Goal: Contribute content

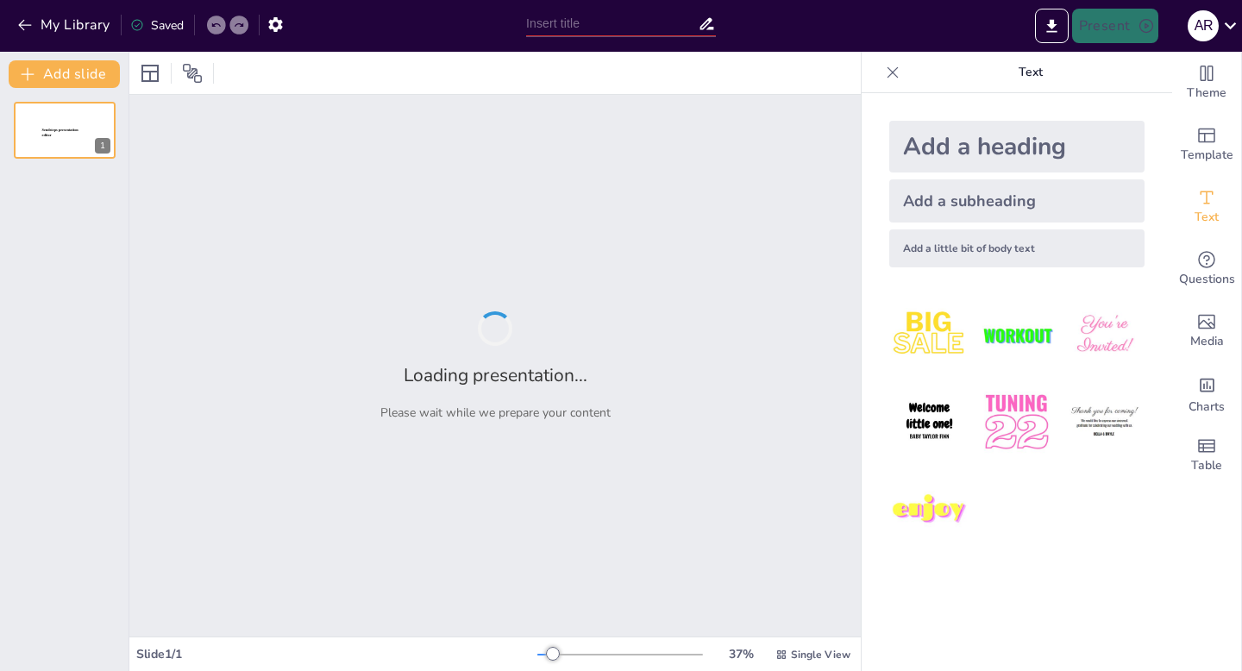
type input "[PERSON_NAME] "Минус один? Плюс один!'"
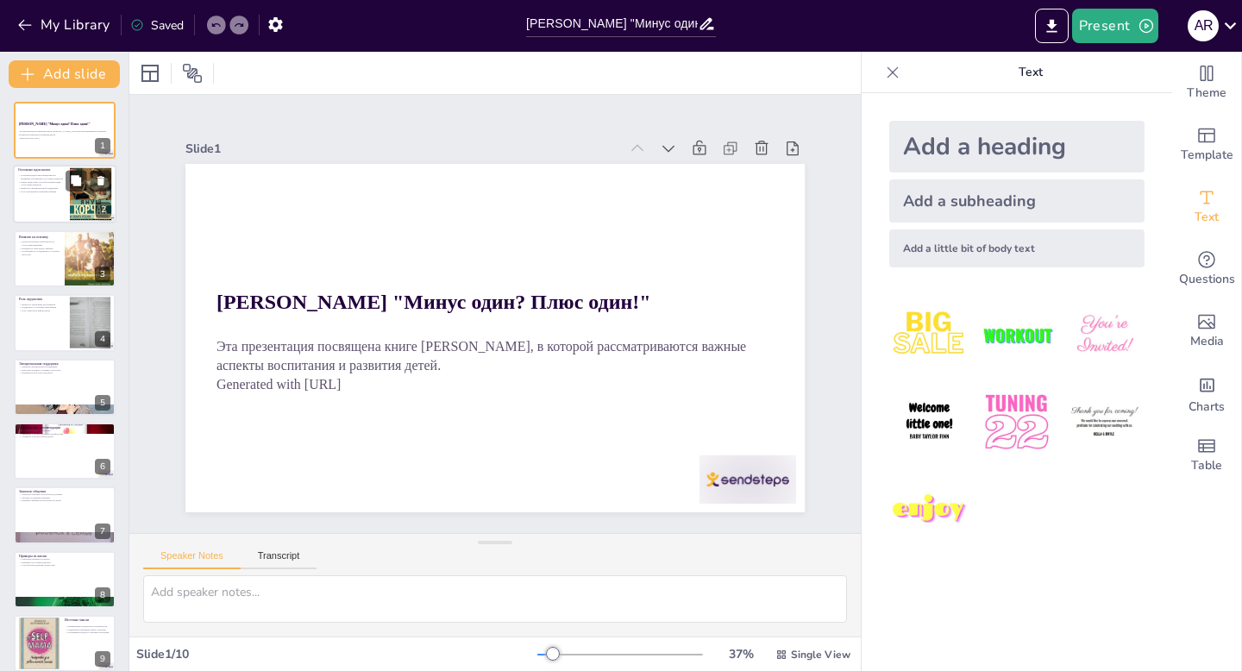
click at [48, 197] on div at bounding box center [64, 195] width 103 height 59
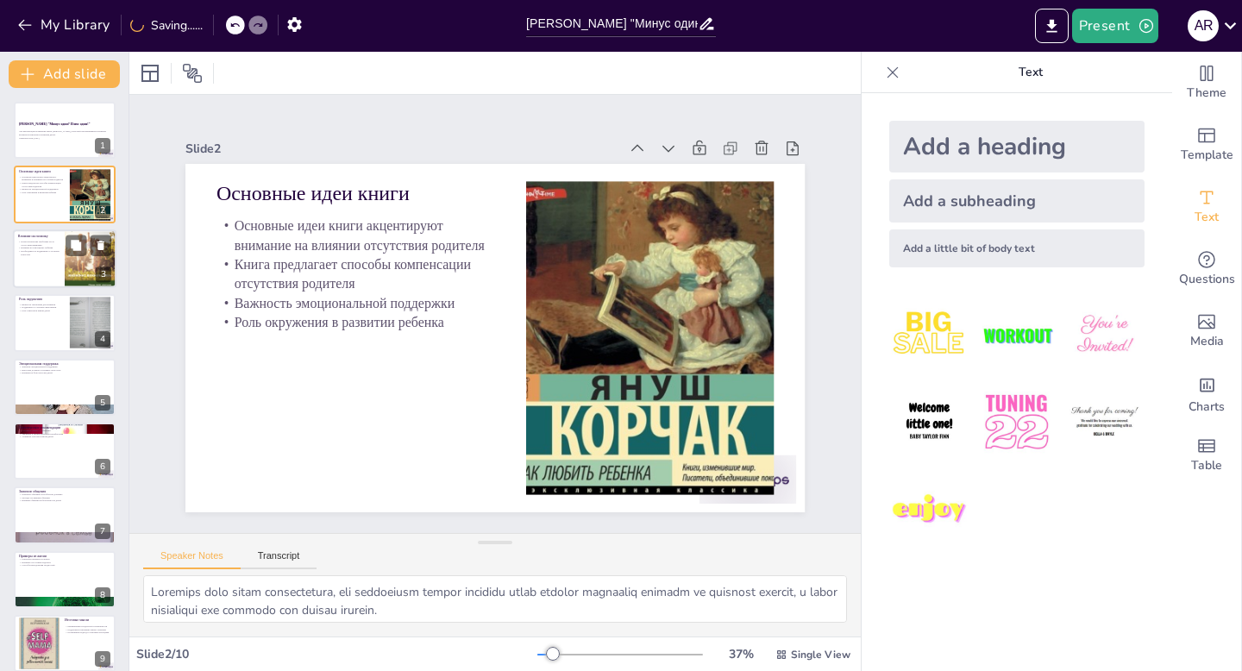
click at [46, 260] on div at bounding box center [64, 258] width 103 height 59
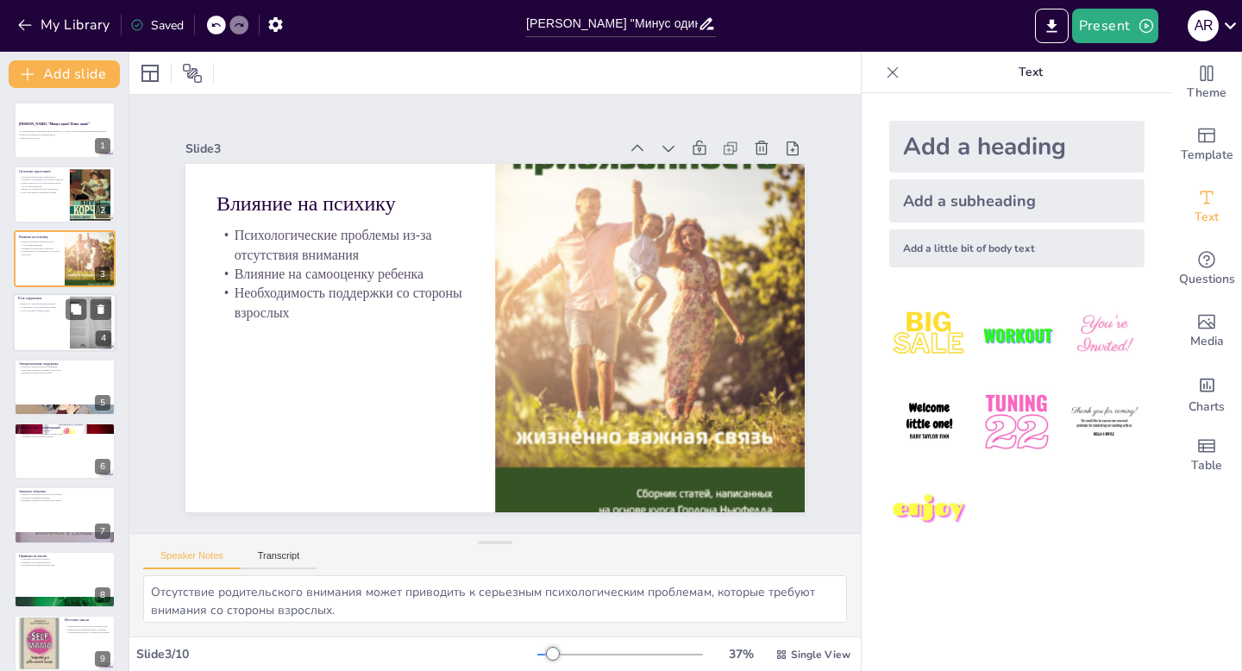
click at [37, 310] on p "Роль учителей в жизни детей" at bounding box center [41, 310] width 47 height 3
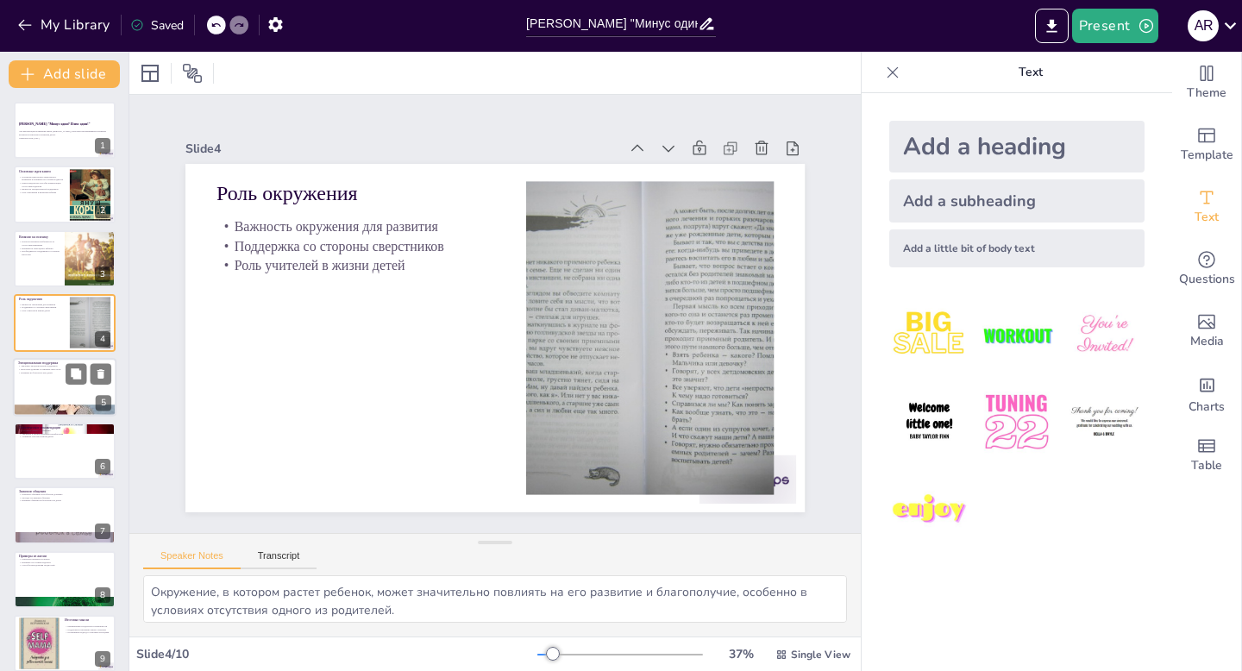
click at [34, 403] on div at bounding box center [64, 387] width 103 height 59
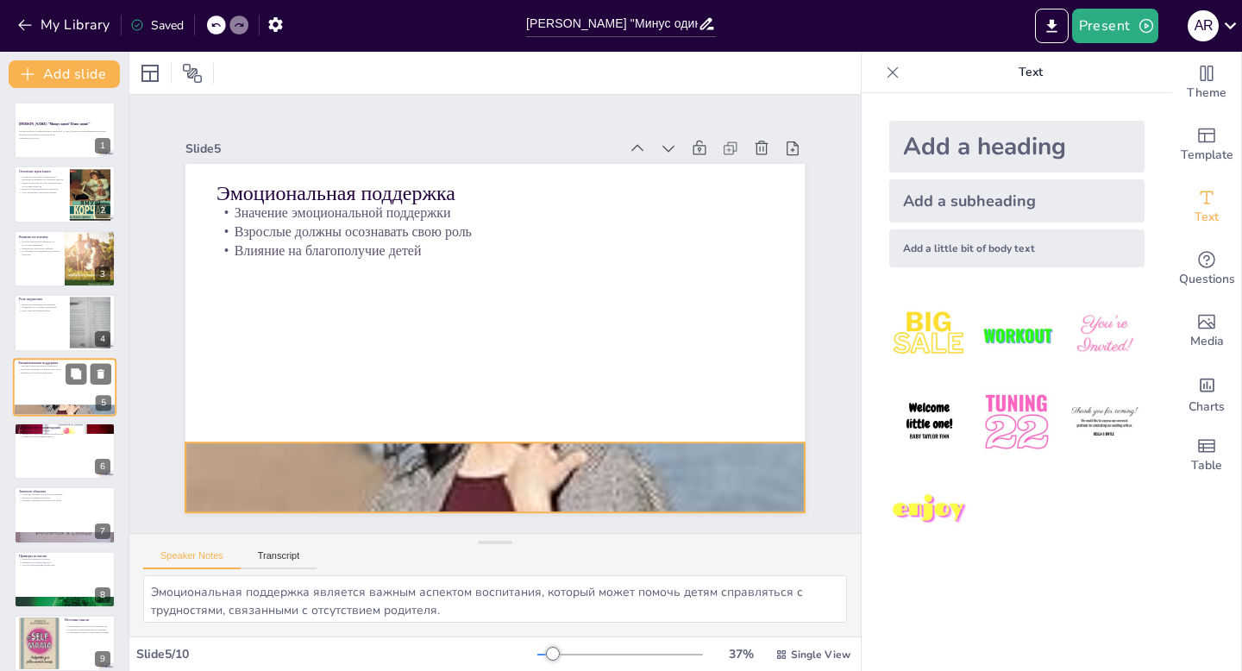
scroll to position [7, 0]
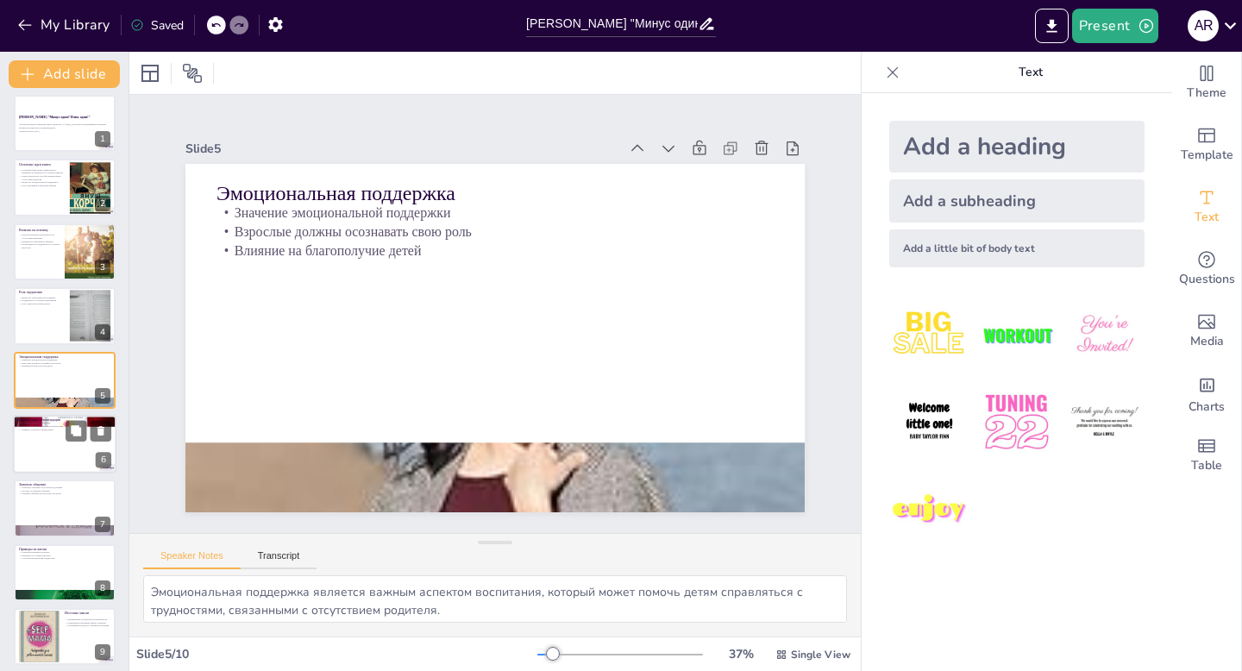
click at [32, 450] on div at bounding box center [64, 444] width 103 height 59
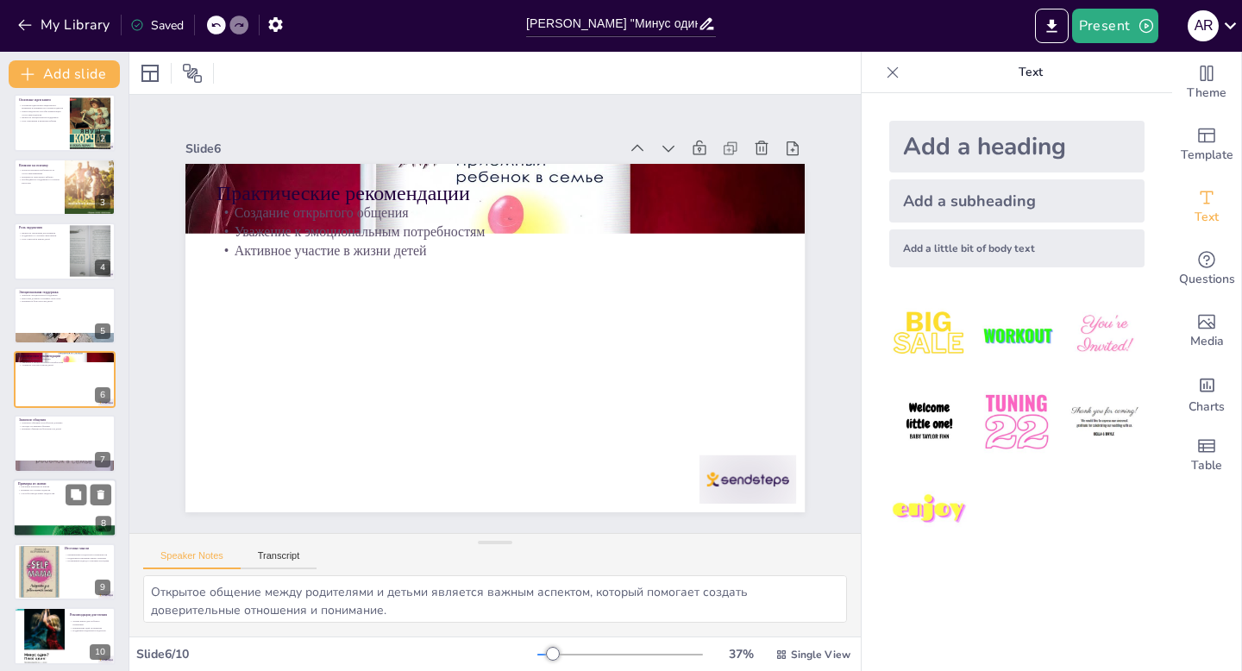
scroll to position [79, 0]
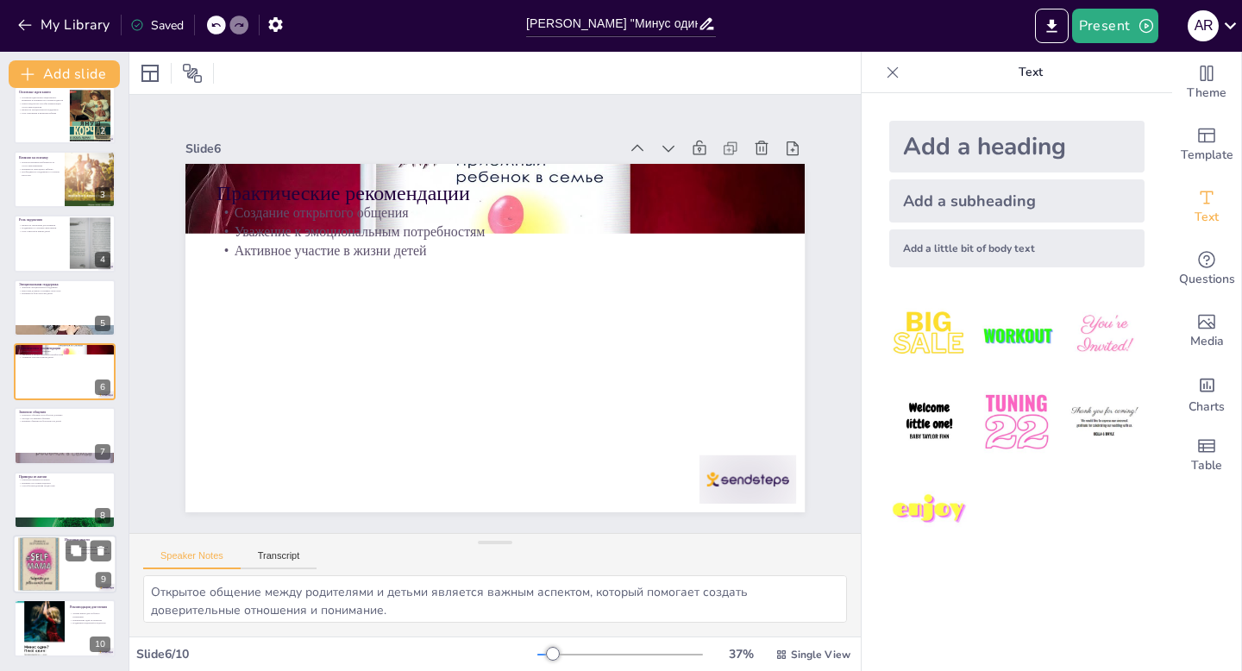
click at [41, 589] on div at bounding box center [38, 564] width 41 height 60
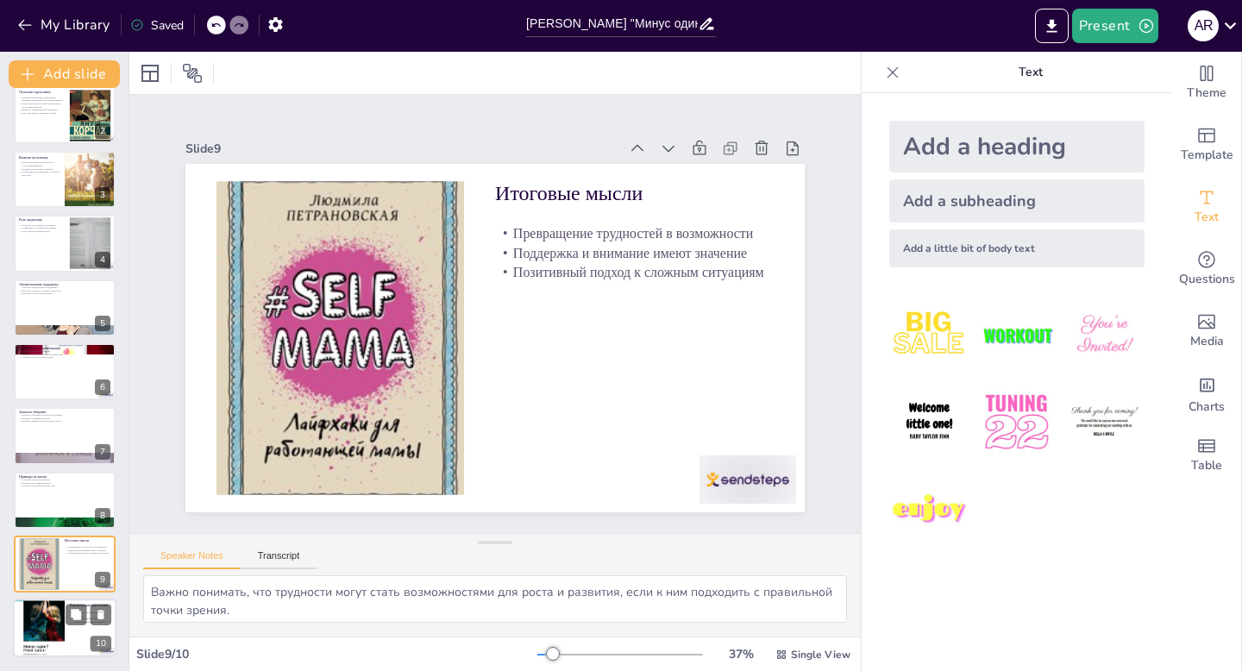
click at [41, 623] on div at bounding box center [39, 627] width 52 height 73
type textarea "Чтение книги позволит читателям глубже понять предложенные идеи и рекомендации,…"
